Goal: Find specific page/section: Find specific page/section

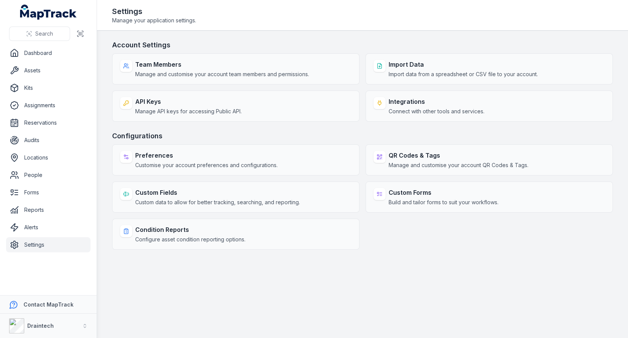
click at [356, 131] on h3 "Configurations" at bounding box center [362, 136] width 500 height 11
click at [360, 128] on div "Account Settings Team Members Manage and customise your account team members an…" at bounding box center [362, 145] width 500 height 210
click at [361, 131] on h3 "Configurations" at bounding box center [362, 136] width 500 height 11
click at [40, 73] on link "Assets" at bounding box center [48, 70] width 84 height 15
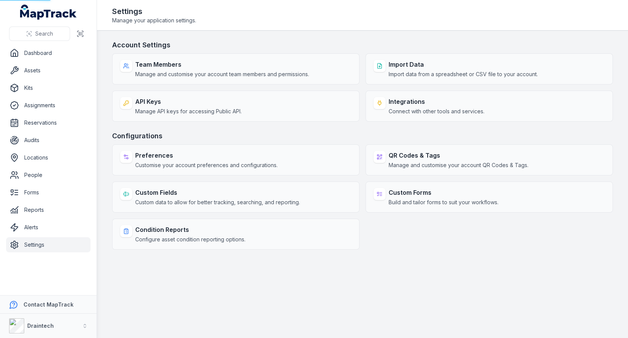
click at [325, 42] on h3 "Account Settings" at bounding box center [362, 45] width 500 height 11
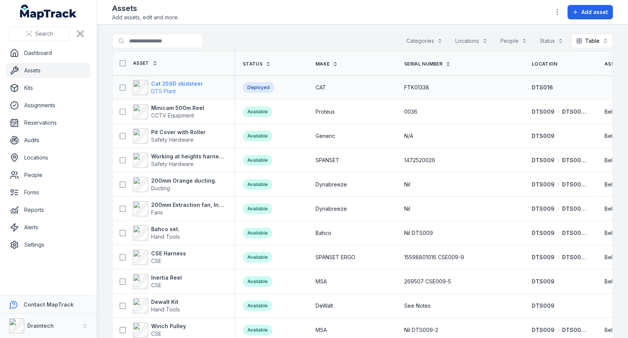
click at [182, 85] on strong "Cat 259D skidsteer" at bounding box center [177, 84] width 52 height 8
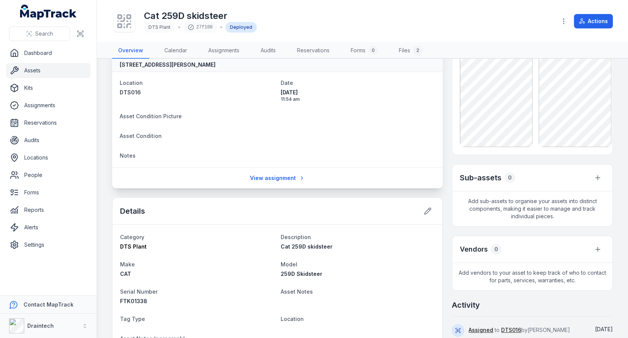
scroll to position [30, 0]
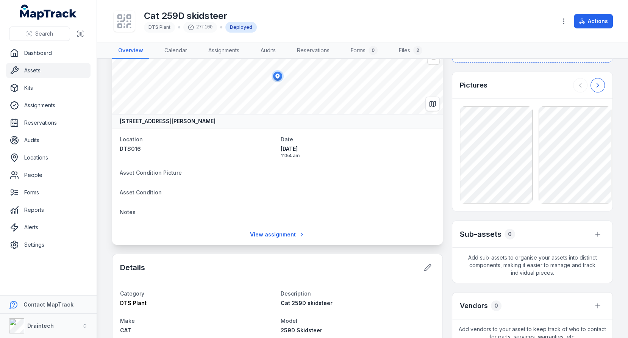
click at [597, 83] on icon at bounding box center [597, 85] width 2 height 4
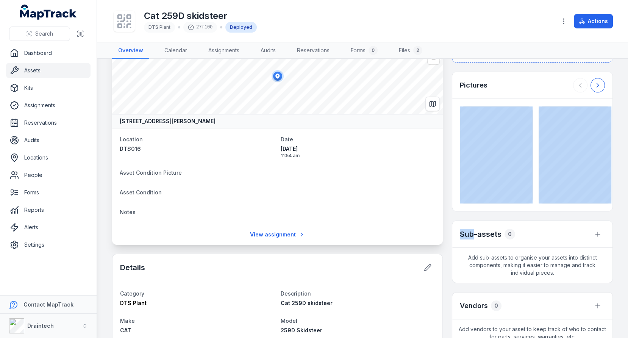
click at [597, 83] on div at bounding box center [589, 85] width 32 height 14
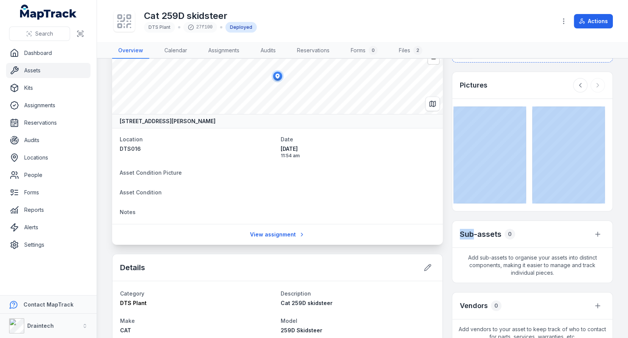
click at [540, 84] on div "Pictures" at bounding box center [532, 85] width 160 height 27
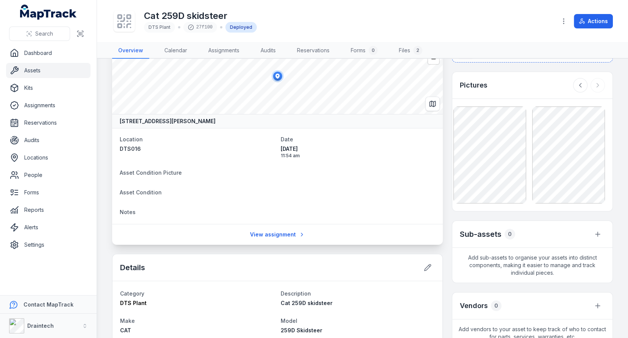
scroll to position [0, 0]
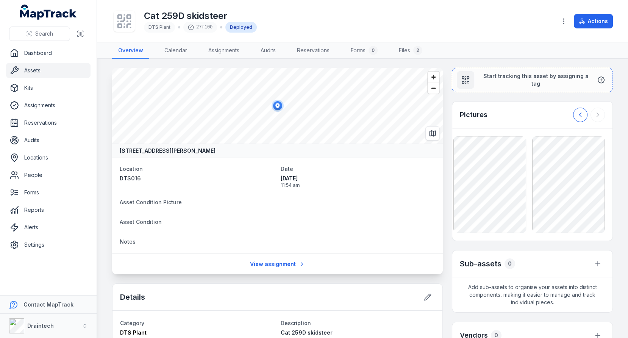
click at [582, 111] on icon at bounding box center [580, 115] width 8 height 8
click at [534, 112] on div "Pictures" at bounding box center [532, 114] width 160 height 27
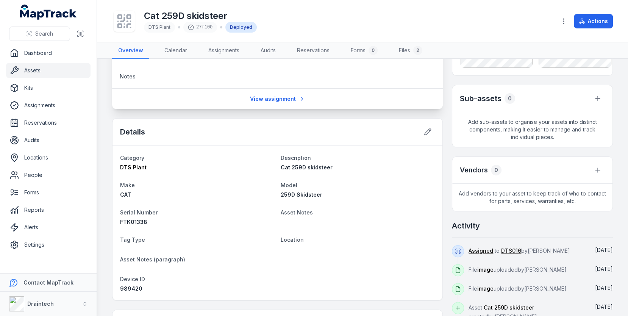
scroll to position [221, 0]
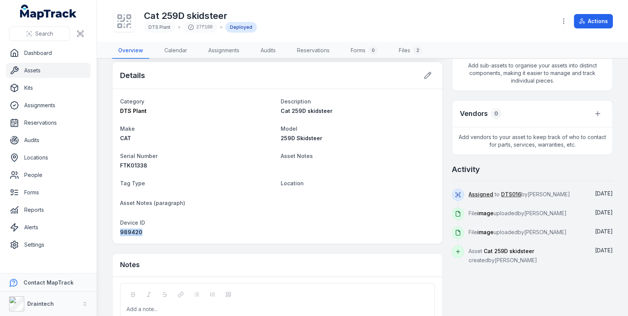
drag, startPoint x: 142, startPoint y: 230, endPoint x: 111, endPoint y: 230, distance: 31.4
click at [111, 230] on main "[GEOGRAPHIC_DATA][PERSON_NAME] 2567, [GEOGRAPHIC_DATA] Location DTS016 Date [DA…" at bounding box center [362, 187] width 531 height 257
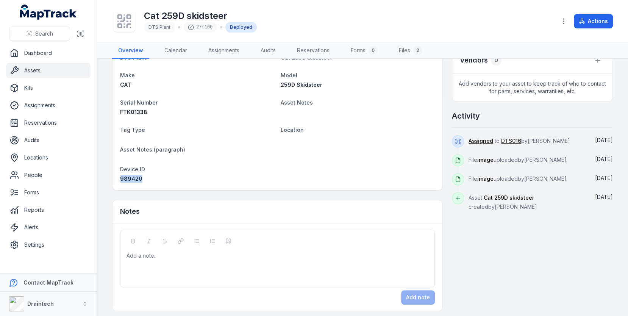
scroll to position [265, 0]
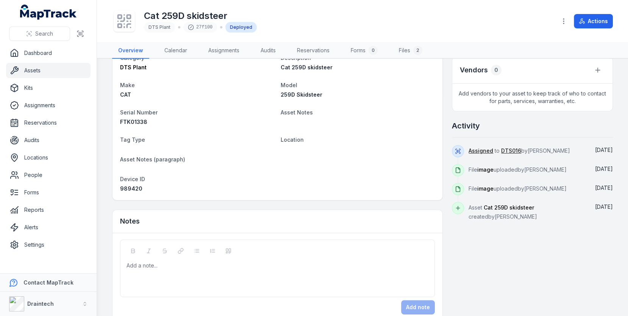
click at [444, 161] on div "[GEOGRAPHIC_DATA][PERSON_NAME] 2567, [GEOGRAPHIC_DATA] Location DTS016 Date [DA…" at bounding box center [362, 62] width 500 height 518
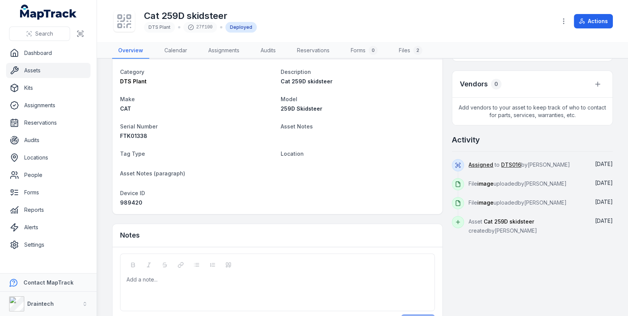
scroll to position [252, 0]
click at [172, 203] on div "Category DTS Plant Description Cat 259D skidsteer Make CAT Model 259D Skidsteer…" at bounding box center [277, 135] width 330 height 154
click at [222, 202] on div "989420" at bounding box center [197, 202] width 154 height 8
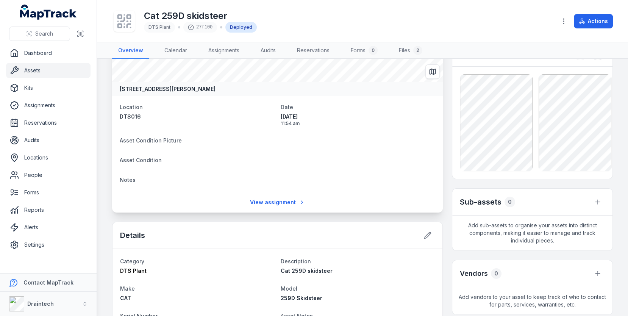
scroll to position [59, 0]
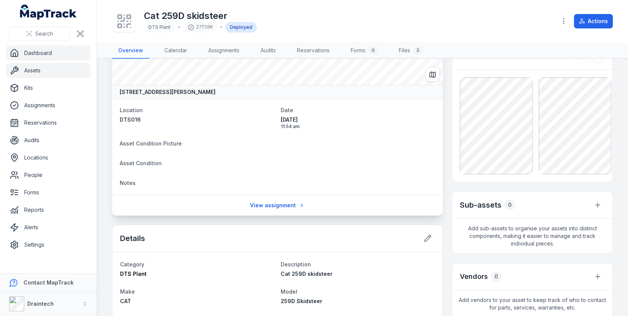
click at [22, 53] on link "Dashboard" at bounding box center [48, 52] width 84 height 15
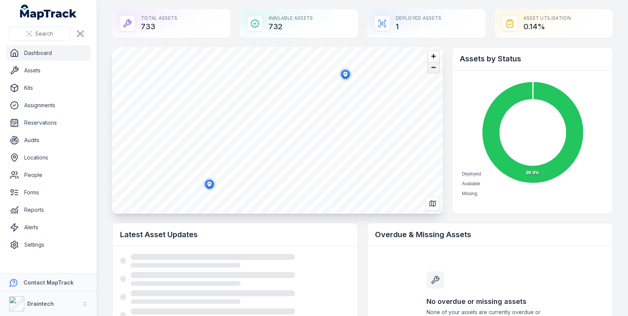
click at [434, 70] on span "Zoom out" at bounding box center [433, 67] width 11 height 11
click at [432, 58] on span "Zoom in" at bounding box center [433, 56] width 11 height 11
click at [431, 53] on span "Zoom in" at bounding box center [433, 56] width 11 height 11
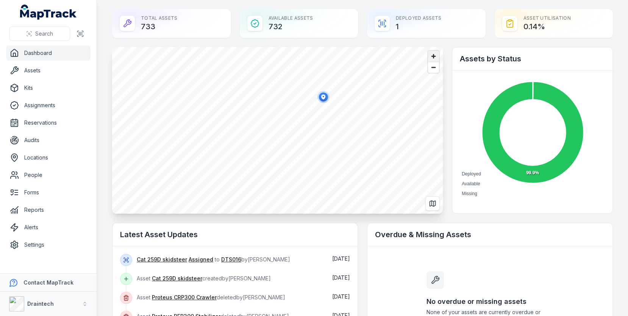
click at [431, 53] on span "Zoom in" at bounding box center [433, 56] width 11 height 11
click at [72, 311] on button "Draintech" at bounding box center [48, 303] width 97 height 24
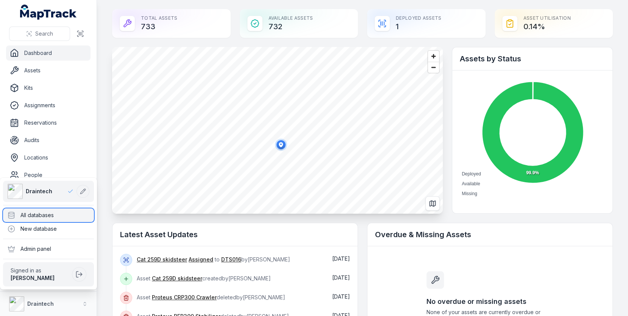
click at [73, 213] on div "All databases" at bounding box center [48, 215] width 91 height 14
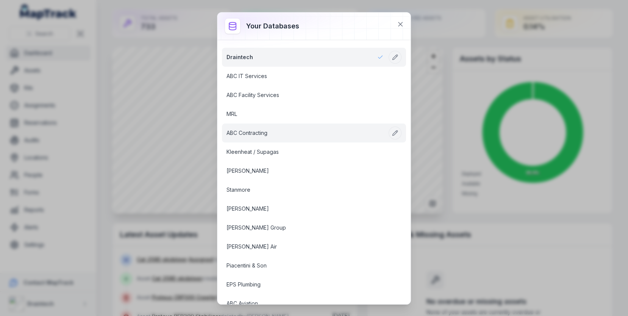
click at [252, 129] on link "ABC Contracting" at bounding box center [304, 133] width 157 height 8
